Goal: Task Accomplishment & Management: Manage account settings

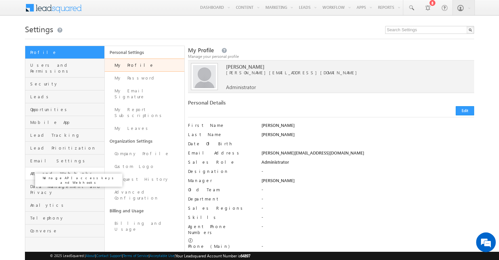
click at [57, 170] on span "API and Webhooks" at bounding box center [66, 173] width 73 height 6
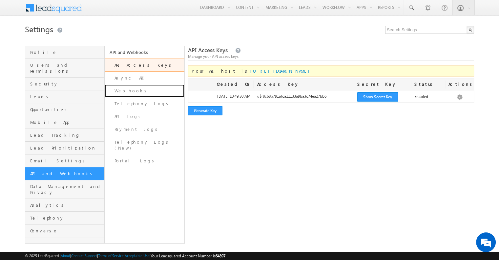
click at [152, 91] on link "Webhooks" at bounding box center [144, 90] width 79 height 13
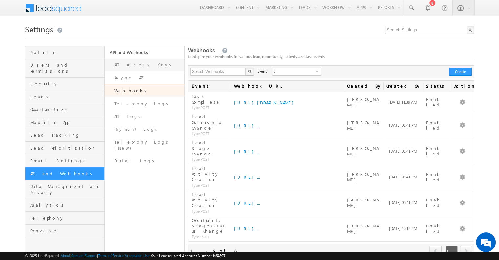
click at [148, 71] on link "API Access Keys" at bounding box center [144, 64] width 79 height 13
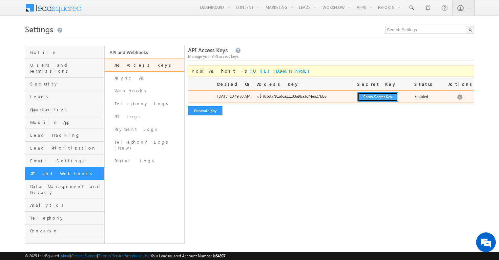
click at [378, 96] on button "Show Secret Key" at bounding box center [378, 96] width 41 height 9
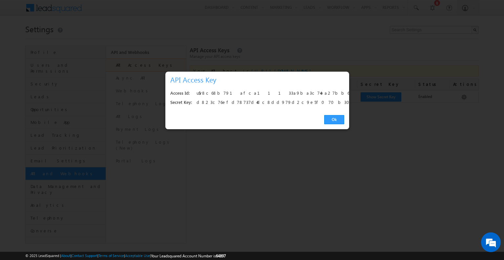
click at [237, 93] on div "u$r8c68b791afca11133a9ba3c74ea27bb6" at bounding box center [269, 93] width 144 height 9
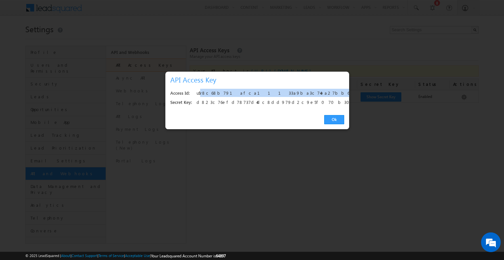
click at [237, 93] on div "u$r8c68b791afca11133a9ba3c74ea27bb6" at bounding box center [269, 93] width 144 height 9
click at [237, 94] on div "u$r8c68b791afca11133a9ba3c74ea27bb6" at bounding box center [269, 93] width 144 height 9
copy div "u$r8c68b791afca11133a9ba3c74ea27bb6"
click at [331, 115] on link "Ok" at bounding box center [334, 119] width 20 height 9
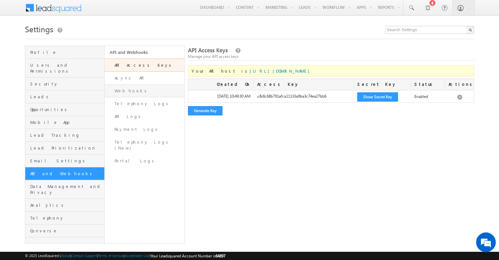
click at [120, 94] on link "Webhooks" at bounding box center [144, 90] width 79 height 13
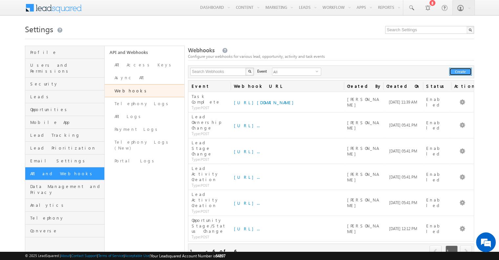
click at [468, 71] on button "Create" at bounding box center [461, 72] width 23 height 8
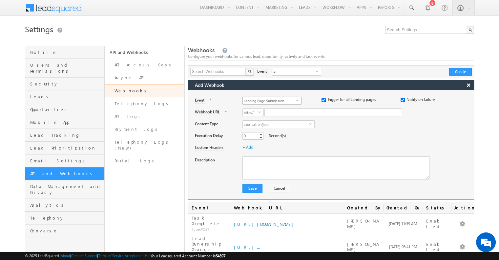
click at [284, 103] on span "Landing Page Submission" at bounding box center [269, 100] width 53 height 7
click at [281, 136] on li "Opportunity Stage/Status Change" at bounding box center [272, 135] width 58 height 7
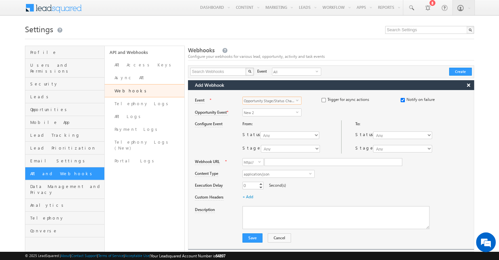
scroll to position [0, 0]
click at [281, 114] on span "New 2" at bounding box center [269, 112] width 53 height 7
click at [323, 100] on input "checkbox" at bounding box center [324, 100] width 4 height 4
checkbox input "true"
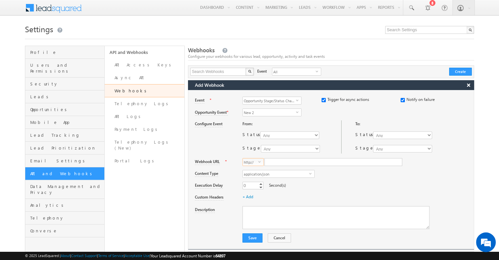
click at [255, 162] on span "http://" at bounding box center [250, 161] width 15 height 7
click at [255, 173] on li "https://" at bounding box center [253, 175] width 21 height 7
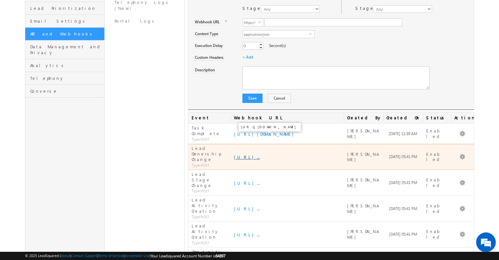
click at [241, 154] on link "[URL]..." at bounding box center [247, 157] width 26 height 6
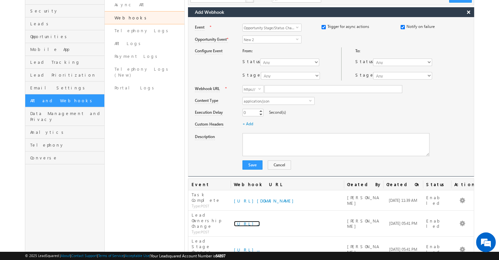
scroll to position [41, 0]
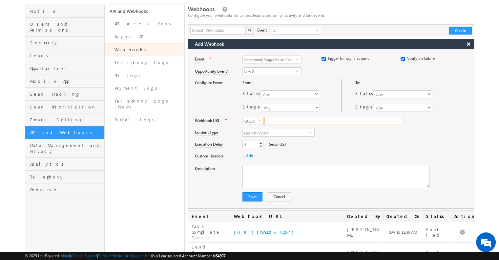
click at [293, 123] on input "Webhook URL" at bounding box center [334, 121] width 138 height 8
paste input "[URL][DOMAIN_NAME]"
type input "lpsphzhz9g.execute-api.ap-south-1.amazonaws.com/production/ingestion/crm-events"
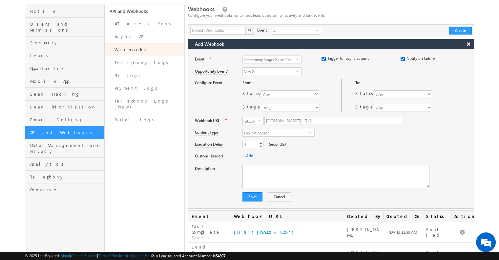
click at [359, 138] on div "Execution Delay 0 0 Increment Decrement Second(s)" at bounding box center [334, 144] width 279 height 12
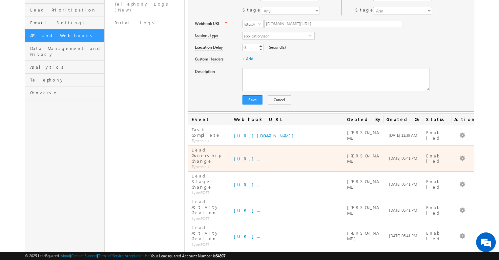
scroll to position [140, 0]
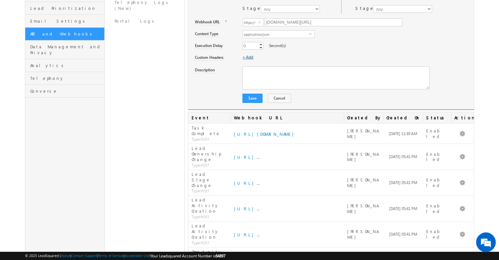
click at [253, 56] on link "+ Add" at bounding box center [248, 57] width 11 height 5
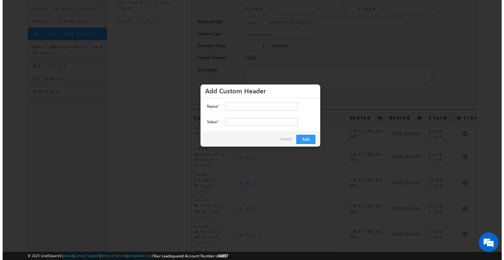
scroll to position [138, 0]
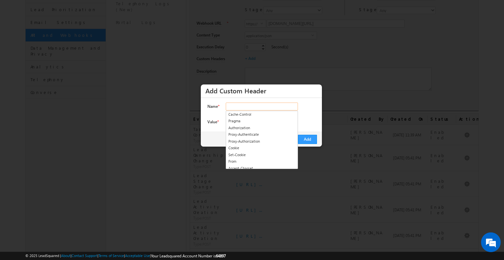
click at [250, 103] on input "Name *" at bounding box center [262, 106] width 72 height 8
paste input "x-zip-api-key"
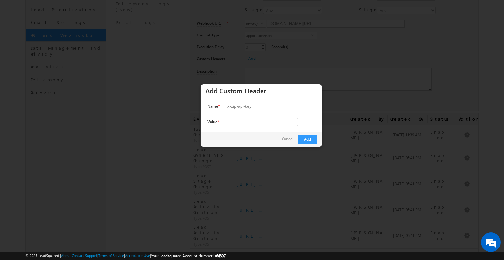
type input "x-zip-api-key"
click at [254, 124] on input "Value *" at bounding box center [262, 122] width 72 height 8
paste input "4a1930dd-f25d-4386-909d-b6f540965f5e"
type input "4a1930dd-f25d-4386-909d-b6f540965f5e"
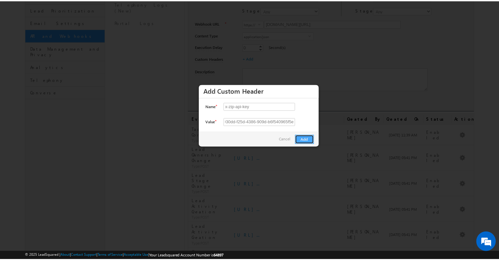
scroll to position [0, 0]
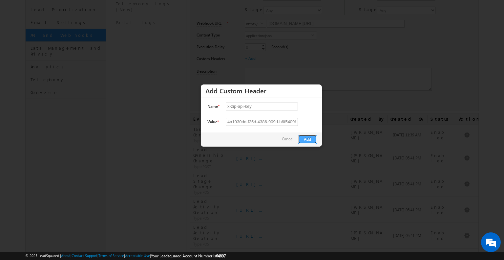
click at [312, 138] on button "Add" at bounding box center [307, 139] width 19 height 9
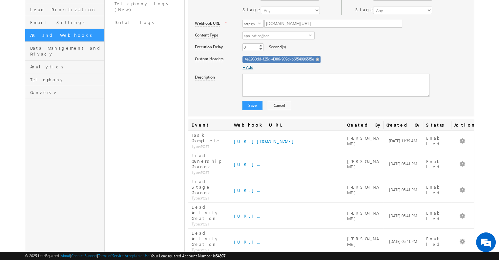
click at [250, 68] on link "+ Add" at bounding box center [248, 67] width 11 height 5
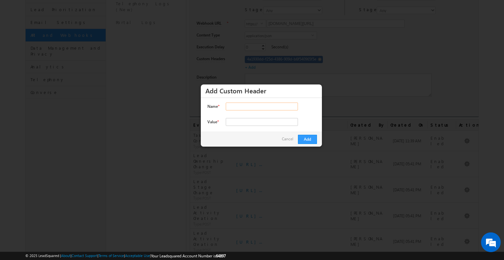
click at [259, 107] on input "Name *" at bounding box center [262, 106] width 72 height 8
type input "x-crm"
type input "leadsquared"
click at [305, 138] on button "Add" at bounding box center [307, 139] width 19 height 9
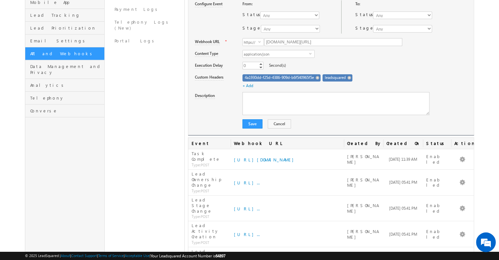
scroll to position [73, 0]
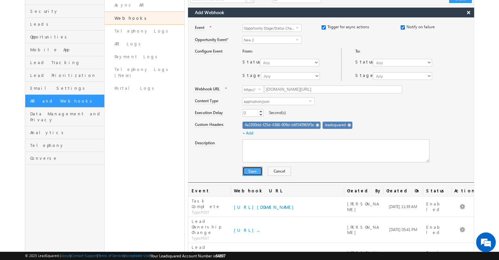
click at [255, 173] on button "Save" at bounding box center [253, 170] width 20 height 9
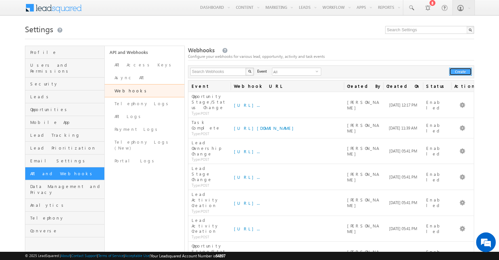
click at [468, 72] on button "Create" at bounding box center [461, 72] width 23 height 8
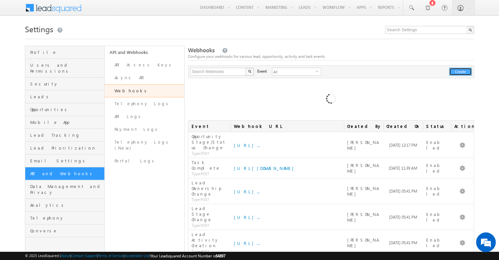
click at [462, 72] on button "Create" at bounding box center [461, 72] width 23 height 8
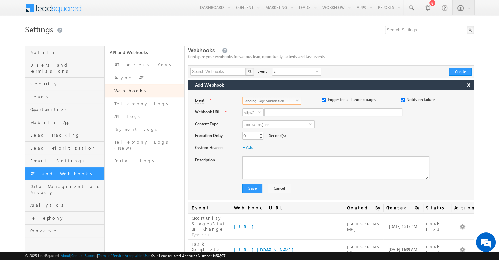
drag, startPoint x: 261, startPoint y: 96, endPoint x: 272, endPoint y: 102, distance: 11.9
click at [262, 97] on span "Landing Page Submission" at bounding box center [269, 100] width 53 height 7
click at [283, 138] on li "Opportunity Stage/Status Change" at bounding box center [272, 135] width 58 height 7
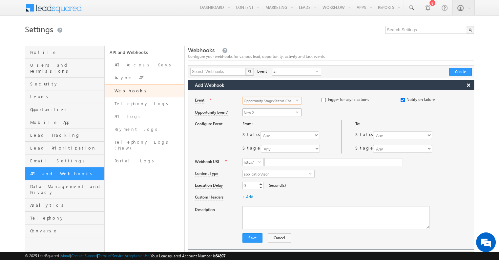
click at [274, 112] on span "New 2" at bounding box center [269, 112] width 53 height 7
click at [279, 237] on button "Cancel" at bounding box center [279, 237] width 23 height 9
